Goal: Navigation & Orientation: Find specific page/section

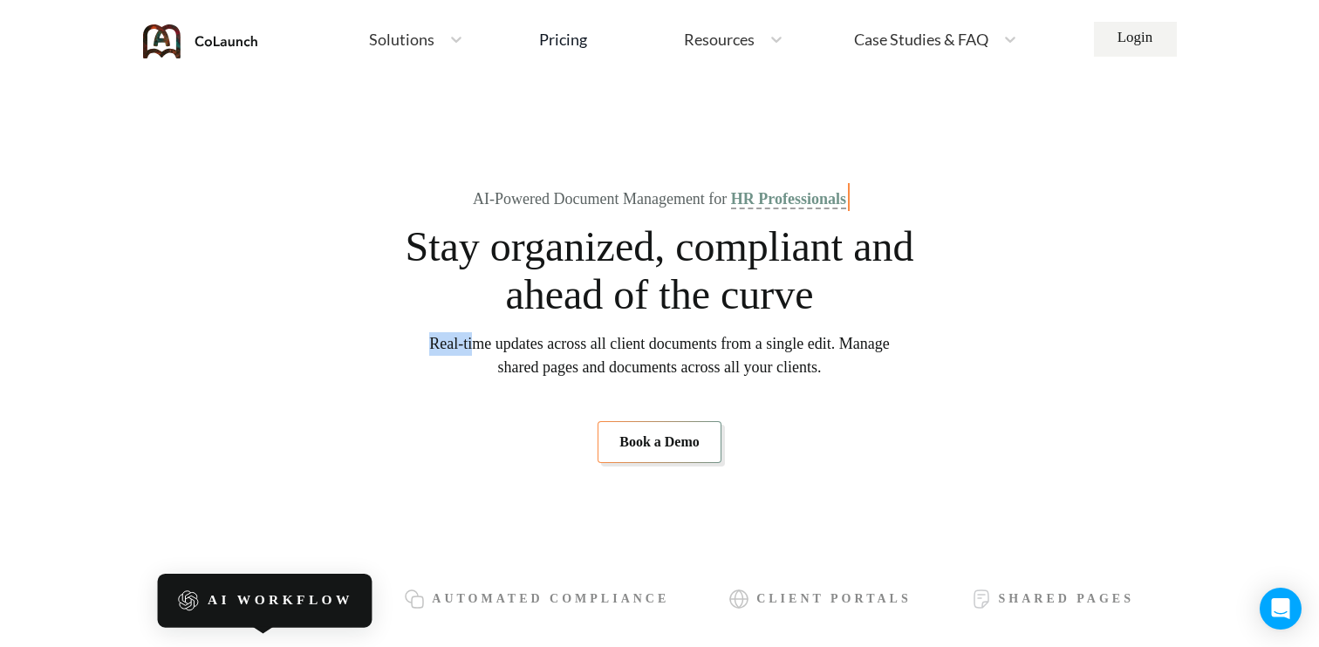
drag, startPoint x: 0, startPoint y: 0, endPoint x: 480, endPoint y: 354, distance: 596.5
click at [481, 355] on span "Real-time updates across all client documents from a single edit. Manage shared…" at bounding box center [659, 355] width 461 height 47
click at [515, 387] on section "AI-Powered Document Management for HR Professionals Stay organized, compliant a…" at bounding box center [660, 326] width 984 height 385
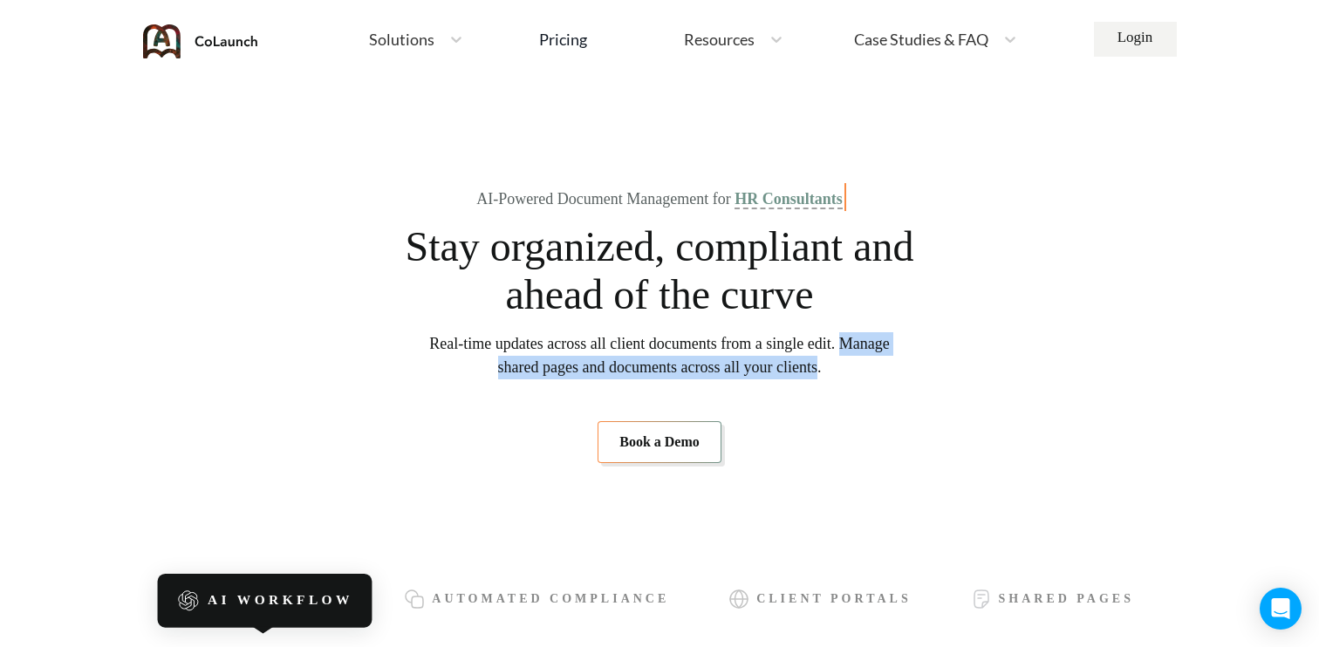
drag, startPoint x: 450, startPoint y: 369, endPoint x: 863, endPoint y: 372, distance: 412.7
click at [863, 372] on span "Real-time updates across all client documents from a single edit. Manage shared…" at bounding box center [659, 355] width 461 height 47
copy span "Manage shared pages and documents across all your clients"
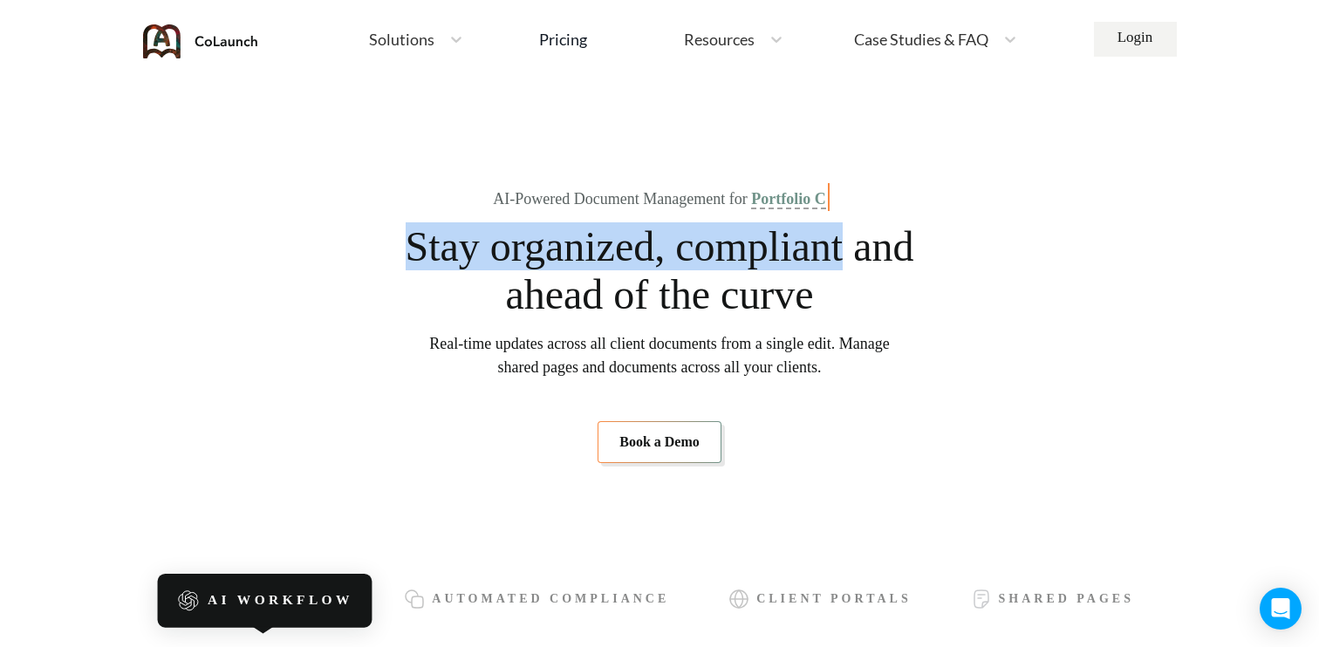
drag, startPoint x: 422, startPoint y: 250, endPoint x: 898, endPoint y: 243, distance: 475.6
click at [898, 243] on span "Stay organized, compliant and ahead of the curve" at bounding box center [659, 270] width 511 height 96
copy span "Stay organized, compliant"
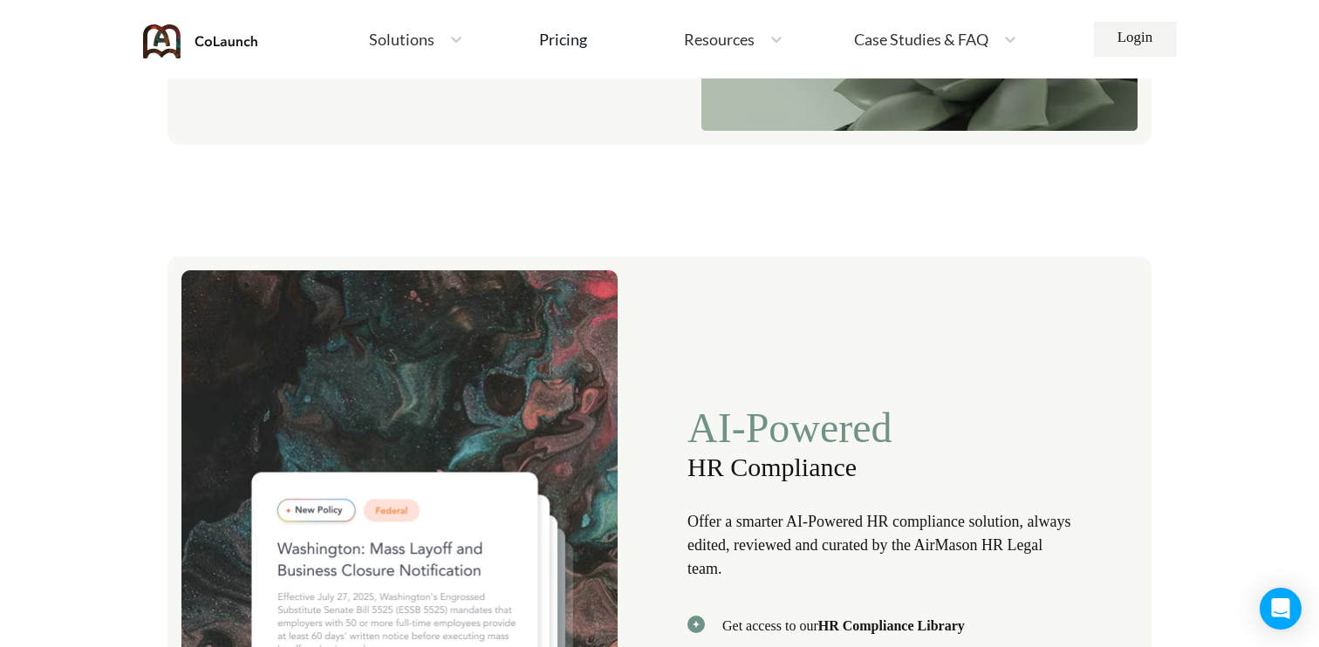
scroll to position [3577, 0]
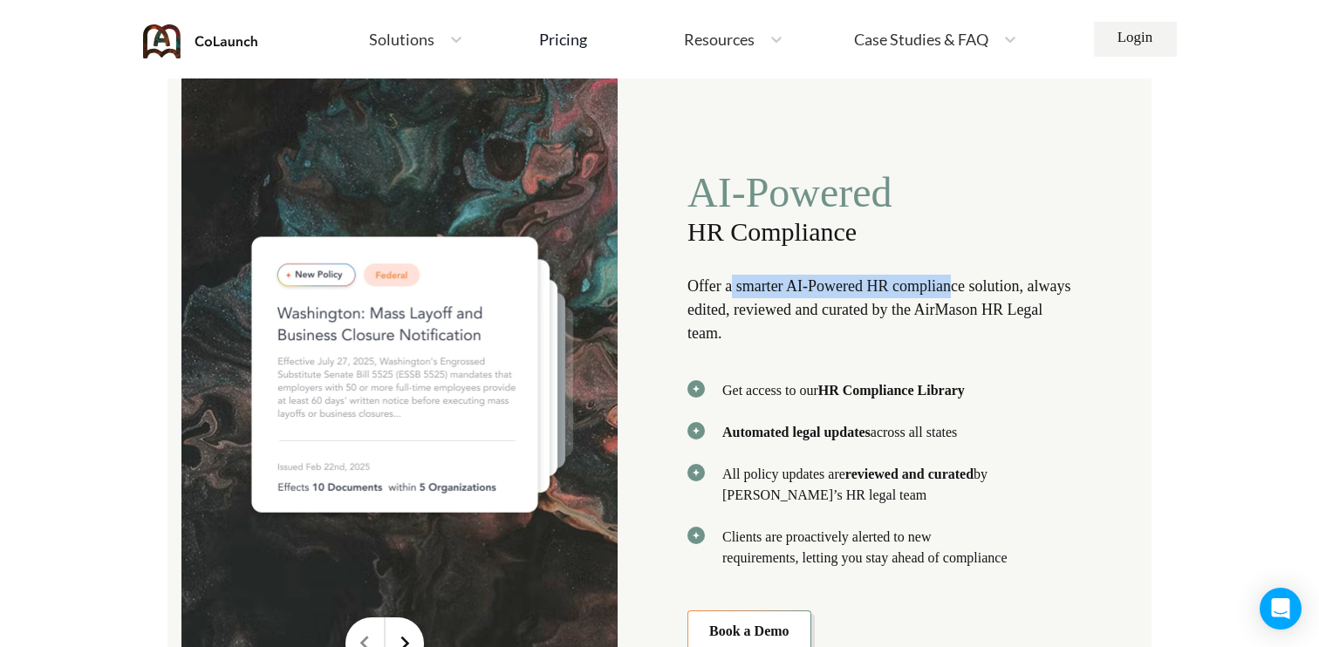
drag, startPoint x: 737, startPoint y: 276, endPoint x: 975, endPoint y: 269, distance: 237.4
click at [975, 275] on p "Offer a smarter AI-Powered HR compliance solution, always edited, reviewed and …" at bounding box center [881, 310] width 387 height 71
drag, startPoint x: 1045, startPoint y: 274, endPoint x: 791, endPoint y: 277, distance: 253.9
click at [791, 277] on p "Offer a smarter AI-Powered HR compliance solution, always edited, reviewed and …" at bounding box center [881, 310] width 387 height 71
copy p "AI-Powered HR compliance solution"
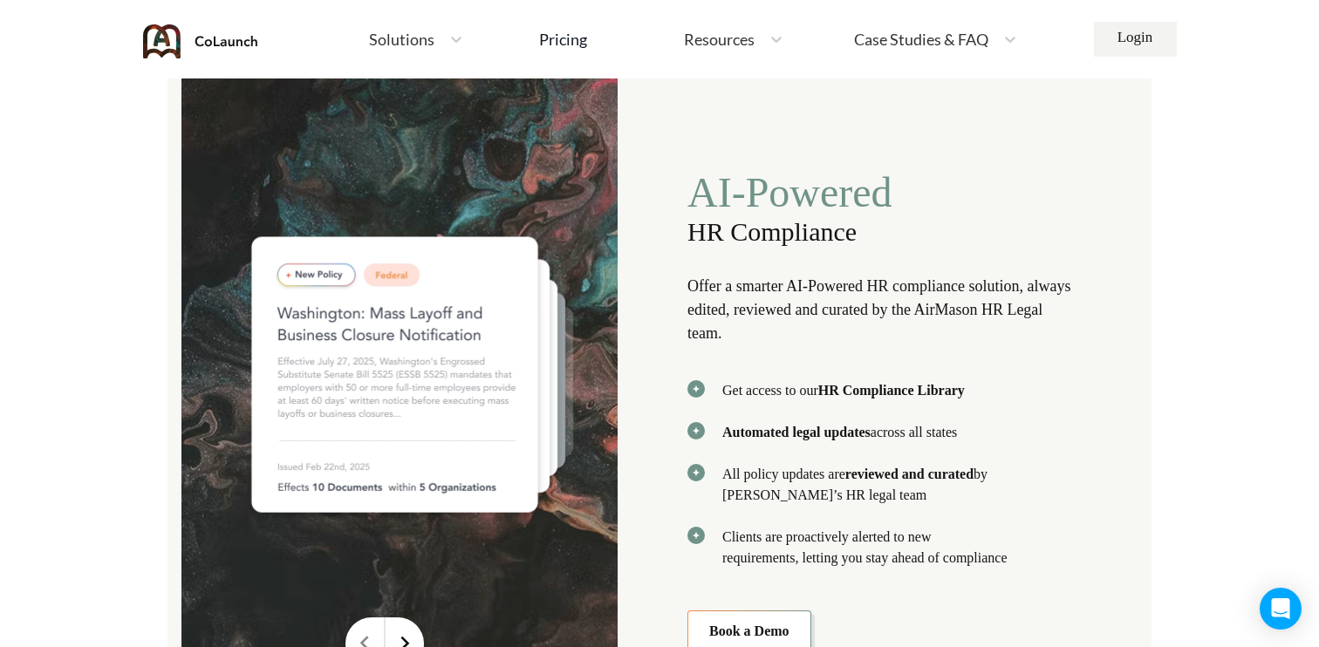
click at [730, 292] on p "Offer a smarter AI-Powered HR compliance solution, always edited, reviewed and …" at bounding box center [881, 310] width 387 height 71
drag, startPoint x: 742, startPoint y: 274, endPoint x: 982, endPoint y: 270, distance: 240.0
click at [982, 275] on p "Offer a smarter AI-Powered HR compliance solution, always edited, reviewed and …" at bounding box center [881, 310] width 387 height 71
copy p "smarter AI-Powered HR complianc"
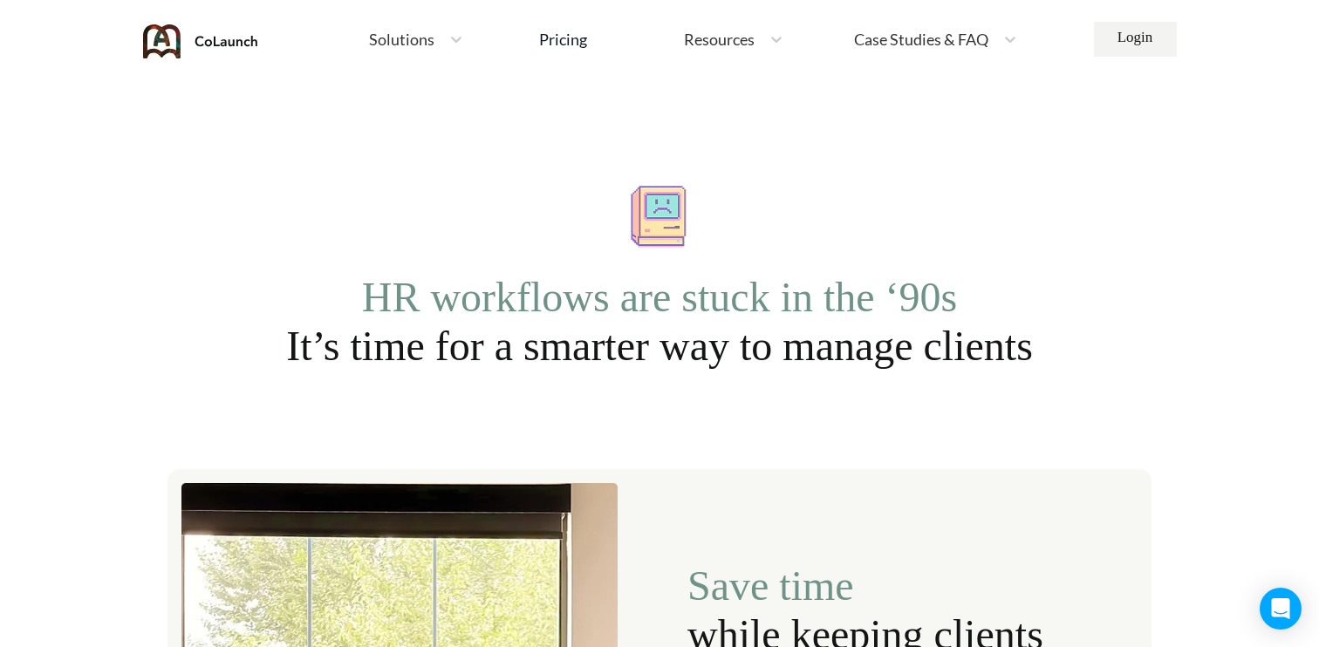
scroll to position [1082, 0]
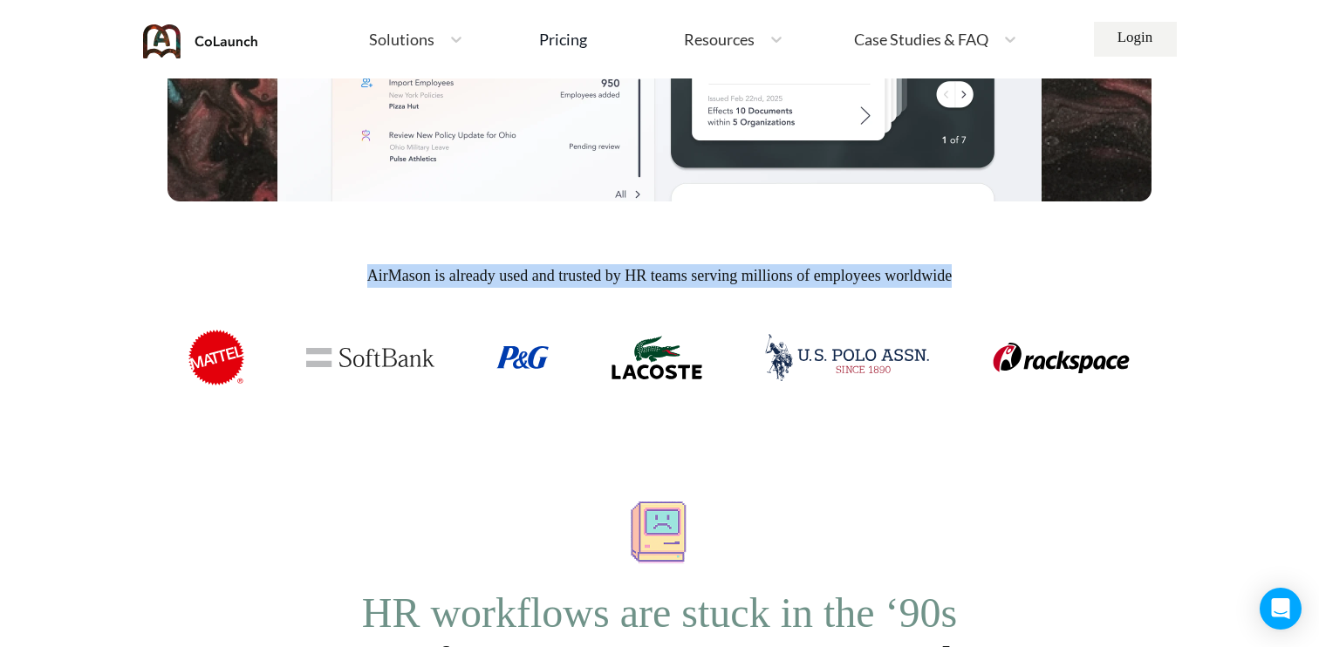
drag, startPoint x: 987, startPoint y: 269, endPoint x: 291, endPoint y: 272, distance: 696.3
click at [291, 272] on span "AirMason is already used and trusted by HR teams serving millions of employees …" at bounding box center [660, 276] width 984 height 24
copy span "AirMason is already used and trusted by HR teams serving millions of employees …"
click at [663, 266] on span "AirMason is already used and trusted by HR teams serving millions of employees …" at bounding box center [660, 276] width 984 height 24
drag, startPoint x: 550, startPoint y: 278, endPoint x: 900, endPoint y: 281, distance: 350.8
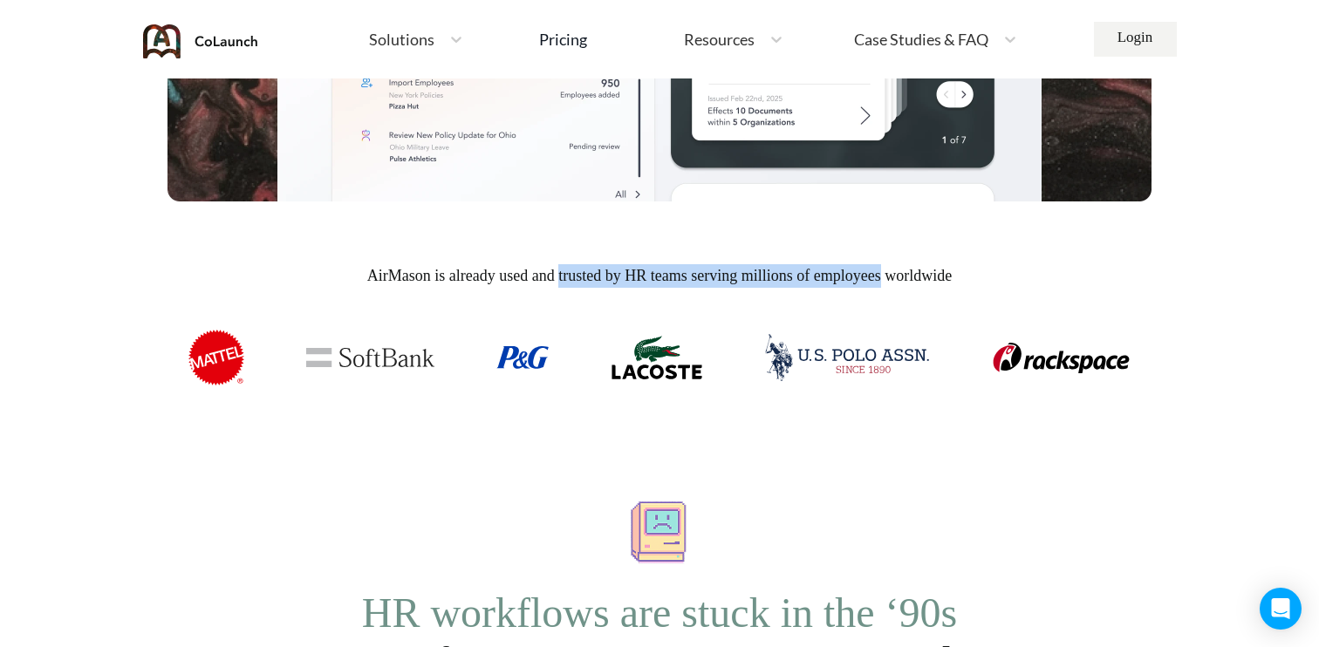
click at [900, 281] on span "AirMason is already used and trusted by HR teams serving millions of employees …" at bounding box center [660, 276] width 984 height 24
copy span "trusted by HR teams serving millions of employees"
click at [895, 277] on span "AirMason is already used and trusted by HR teams serving millions of employees …" at bounding box center [660, 276] width 984 height 24
drag, startPoint x: 695, startPoint y: 277, endPoint x: 975, endPoint y: 271, distance: 279.2
click at [975, 271] on span "AirMason is already used and trusted by HR teams serving millions of employees …" at bounding box center [660, 276] width 984 height 24
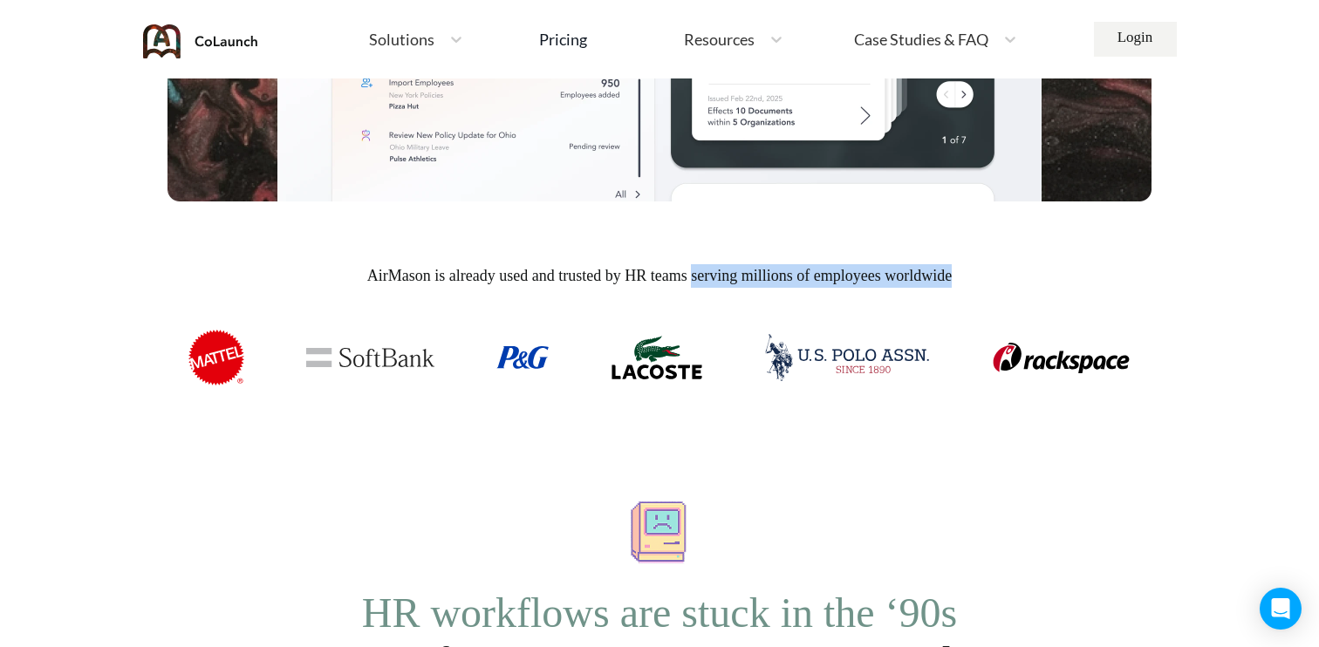
copy span "serving millions of employees worldwide"
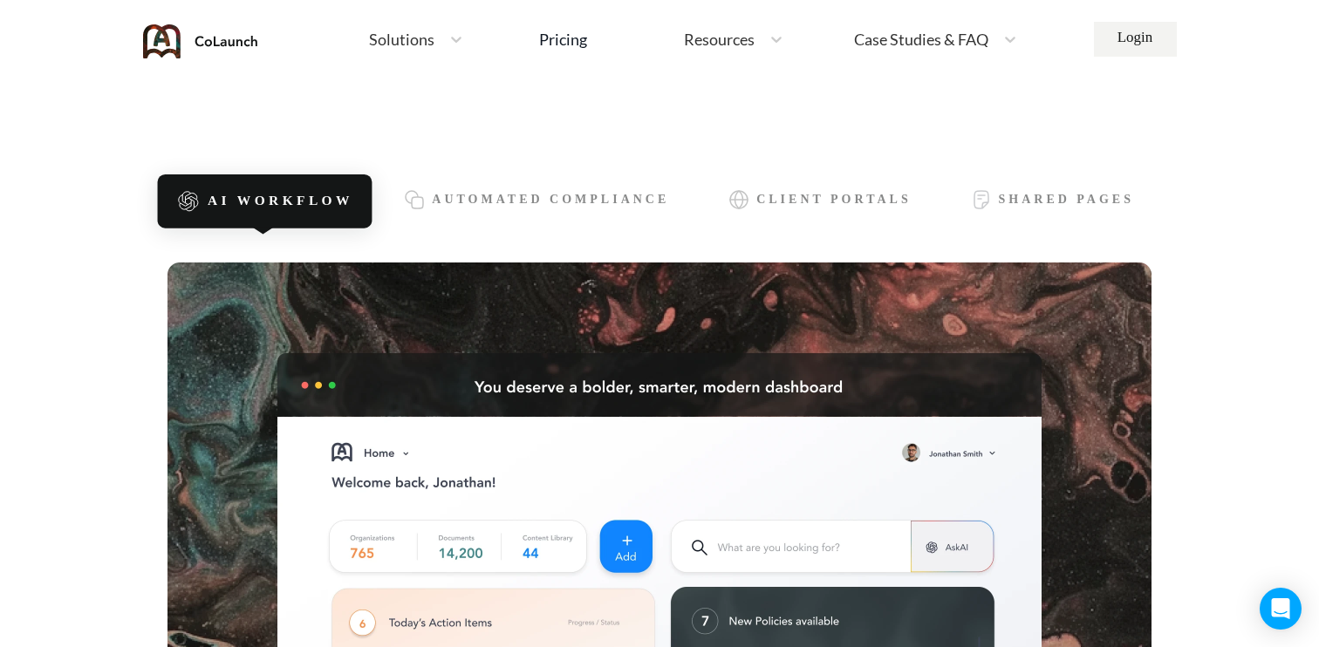
click at [393, 45] on span "Solutions" at bounding box center [401, 39] width 65 height 16
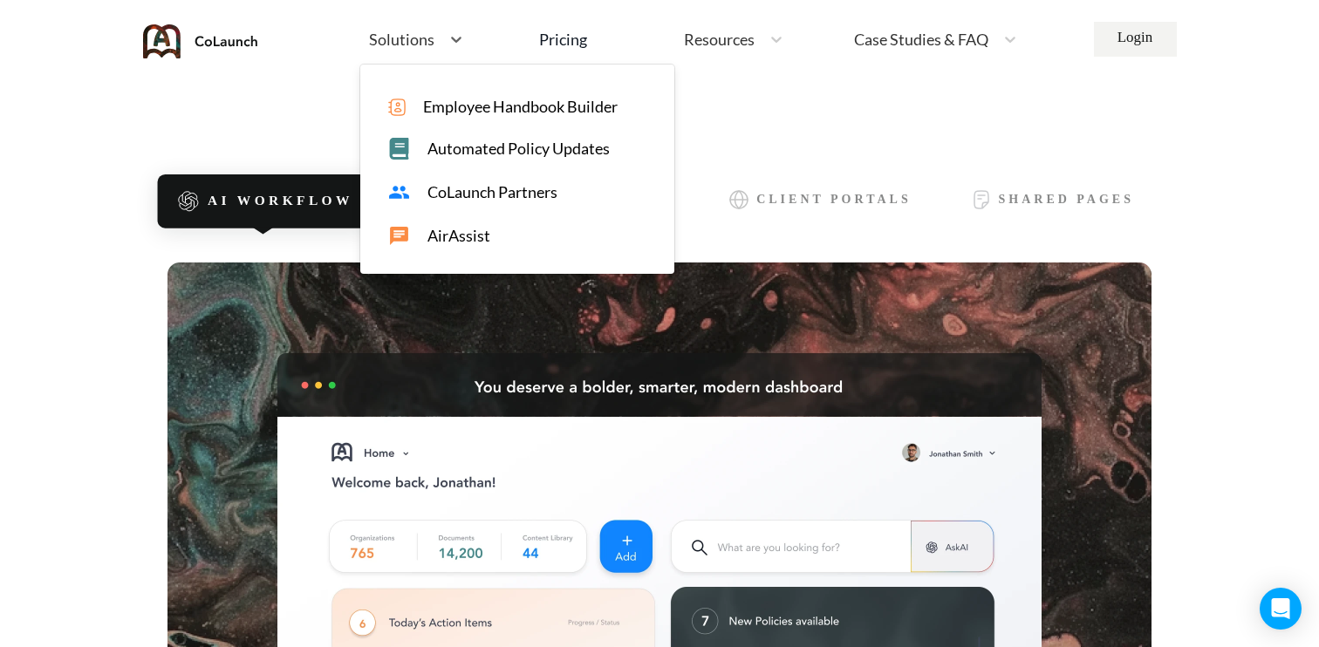
click at [454, 103] on span "Employee Handbook Builder" at bounding box center [520, 107] width 195 height 18
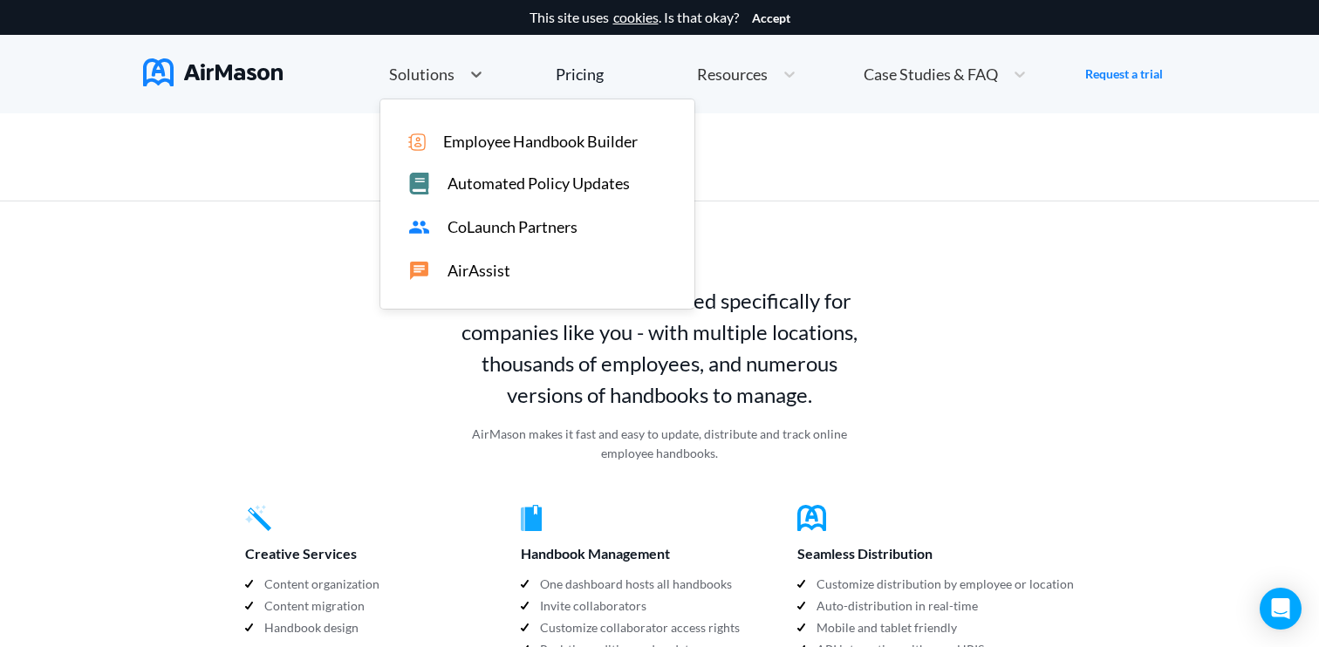
scroll to position [852, 0]
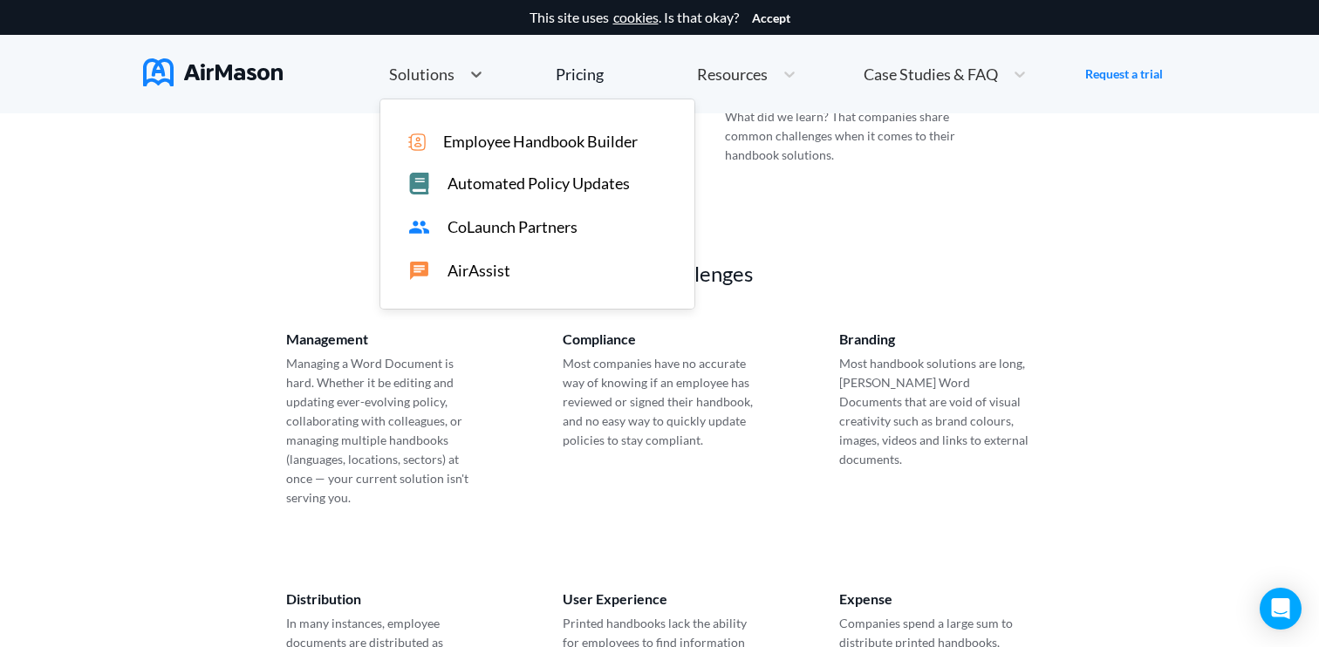
click at [424, 72] on span "Solutions" at bounding box center [421, 74] width 65 height 16
click at [462, 238] on div "Employee Handbook Builder Automated Policy Updates CoLaunch Partners AirAssist" at bounding box center [537, 203] width 314 height 209
click at [464, 223] on span "CoLaunch Partners" at bounding box center [513, 227] width 130 height 18
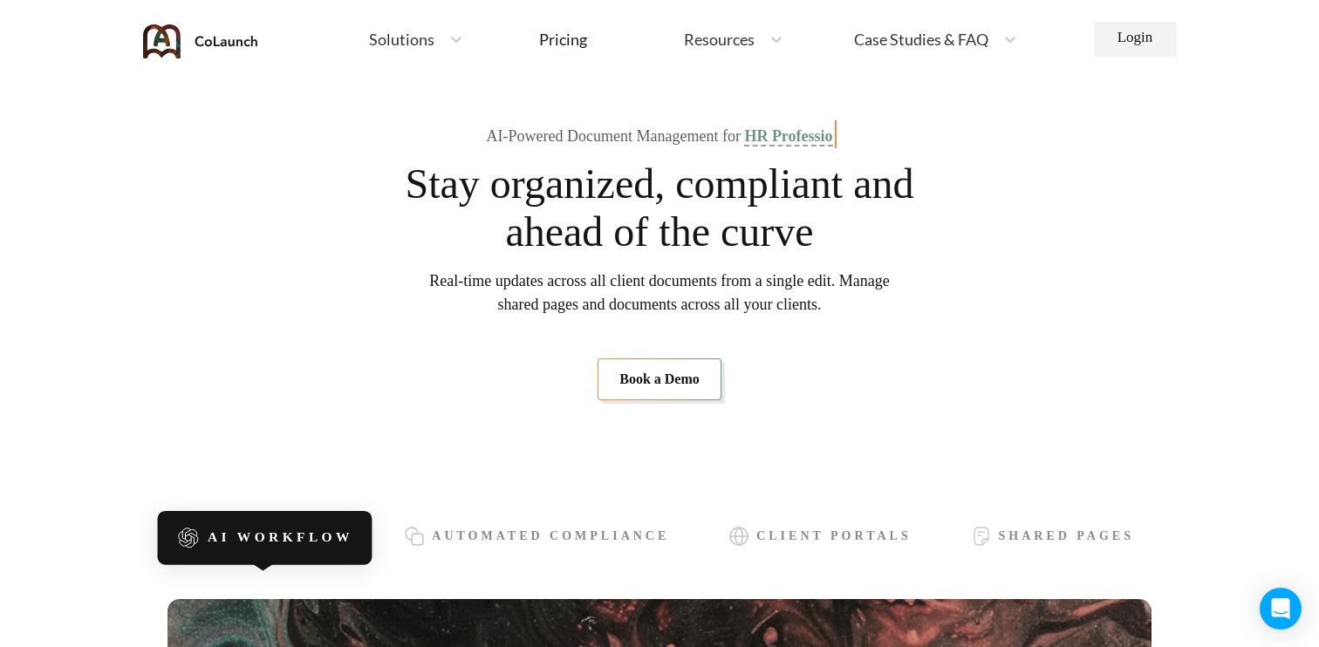
scroll to position [65, 0]
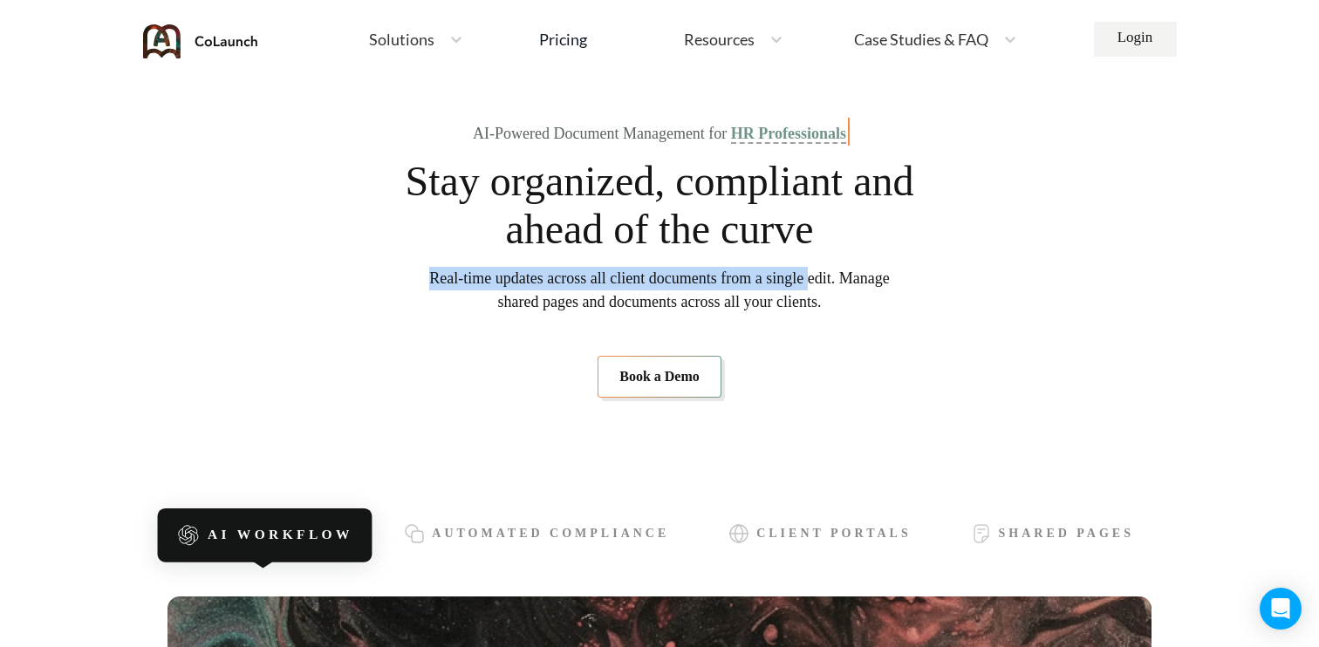
drag, startPoint x: 435, startPoint y: 273, endPoint x: 851, endPoint y: 274, distance: 415.3
click at [851, 274] on span "Real-time updates across all client documents from a single edit. Manage shared…" at bounding box center [659, 290] width 461 height 47
click at [879, 277] on span "Real-time updates across all client documents from a single edit. Manage shared…" at bounding box center [659, 290] width 461 height 47
copy span "Real-time updates across all client documents from a single edit"
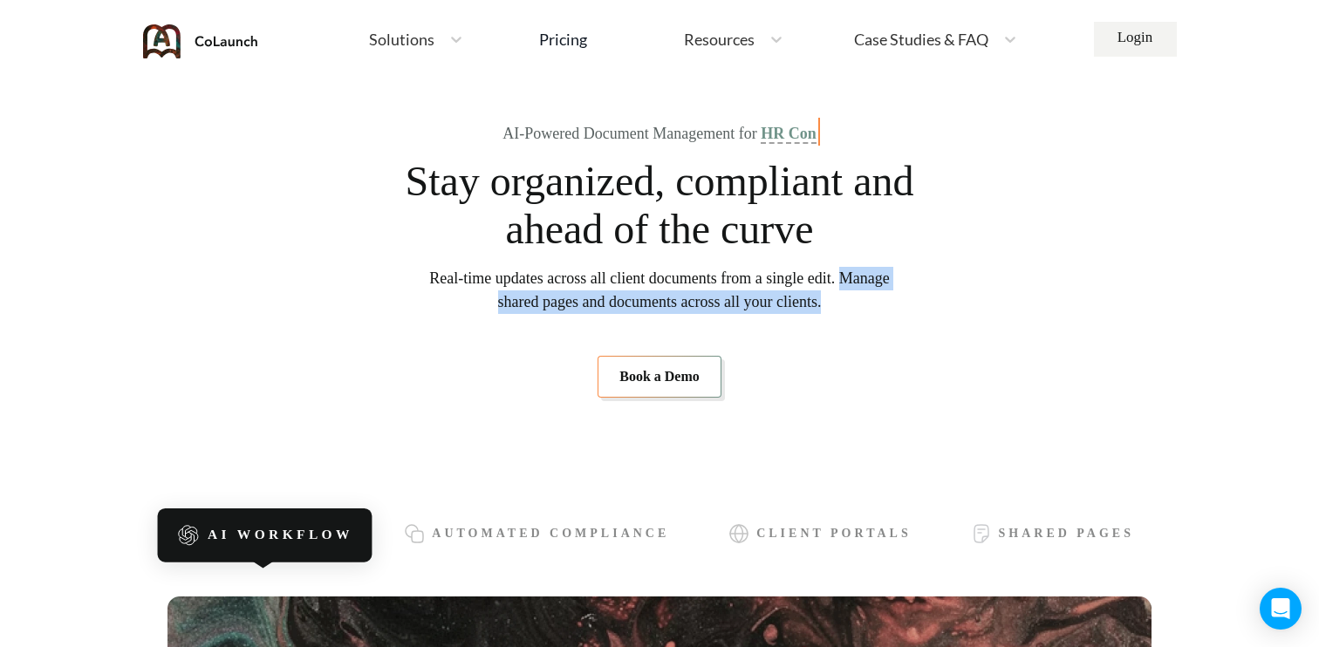
drag, startPoint x: 892, startPoint y: 298, endPoint x: 448, endPoint y: 302, distance: 443.2
click at [448, 302] on section "AI-Powered Document Management for HR Con Stay organized, compliant and ahead o…" at bounding box center [660, 261] width 984 height 385
copy span "Manage shared pages and documents across all your clients."
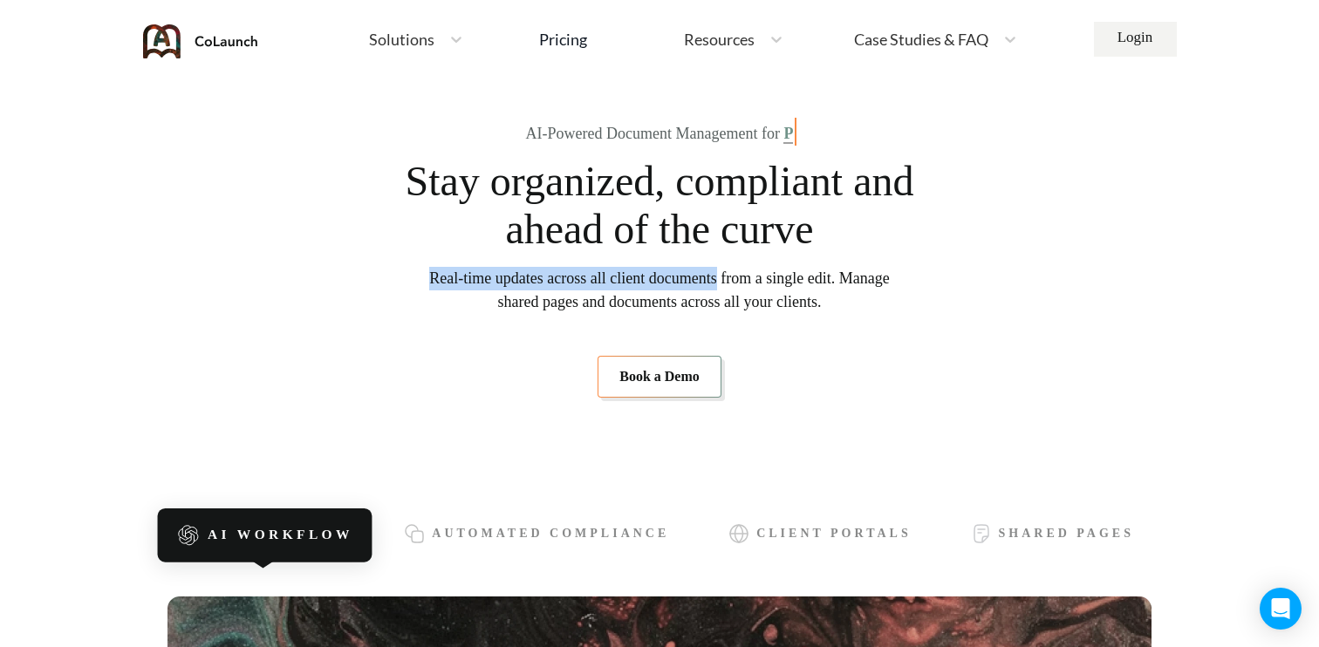
drag, startPoint x: 449, startPoint y: 270, endPoint x: 753, endPoint y: 274, distance: 303.6
click at [754, 274] on span "Real-time updates across all client documents from a single edit. Manage shared…" at bounding box center [659, 290] width 461 height 47
copy span "Real-time updates across all client documents"
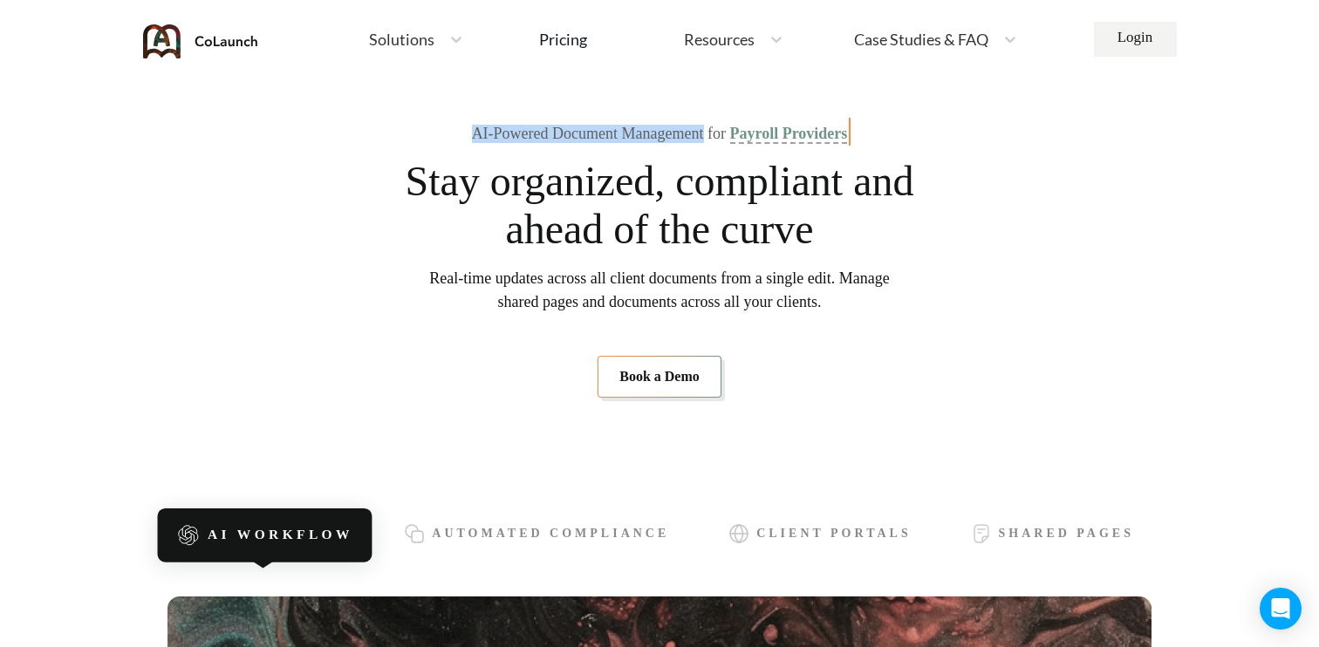
drag, startPoint x: 458, startPoint y: 129, endPoint x: 709, endPoint y: 130, distance: 251.3
click at [709, 130] on div "AI-Powered Document Management for Payroll Providers" at bounding box center [660, 134] width 376 height 18
click at [412, 54] on div "Solutions" at bounding box center [416, 40] width 112 height 38
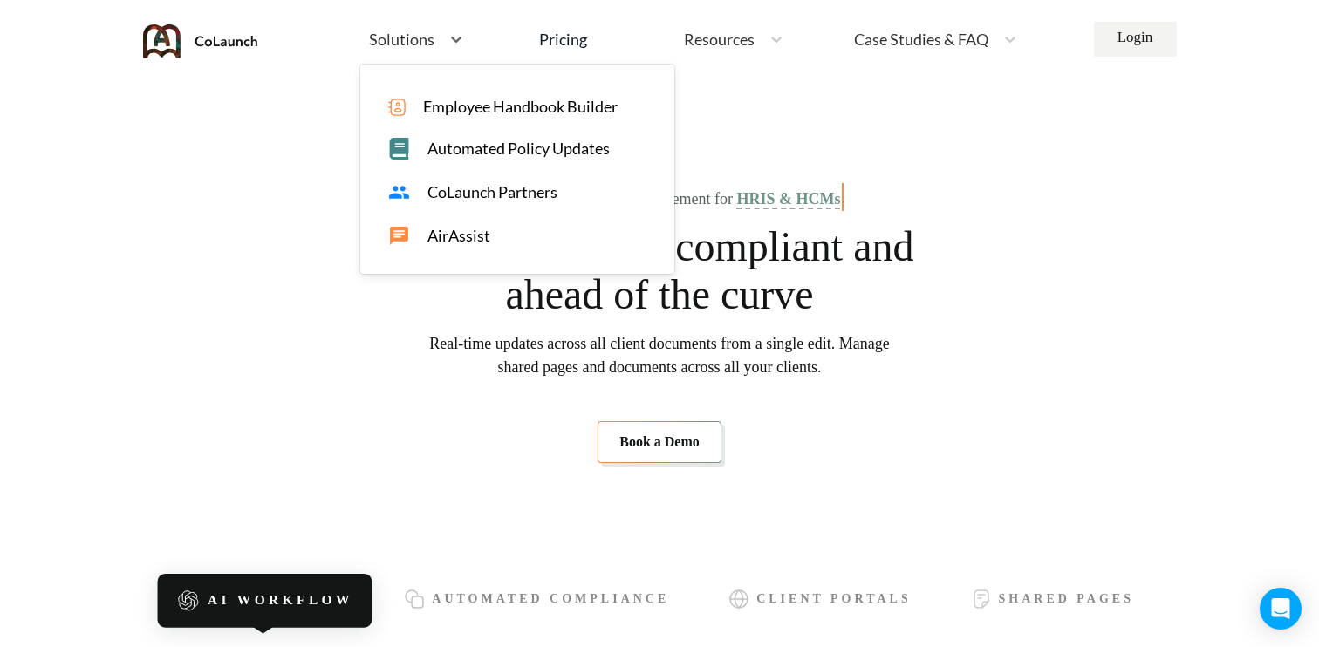
click at [448, 154] on span "Automated Policy Updates" at bounding box center [519, 149] width 182 height 18
